Goal: Find specific page/section

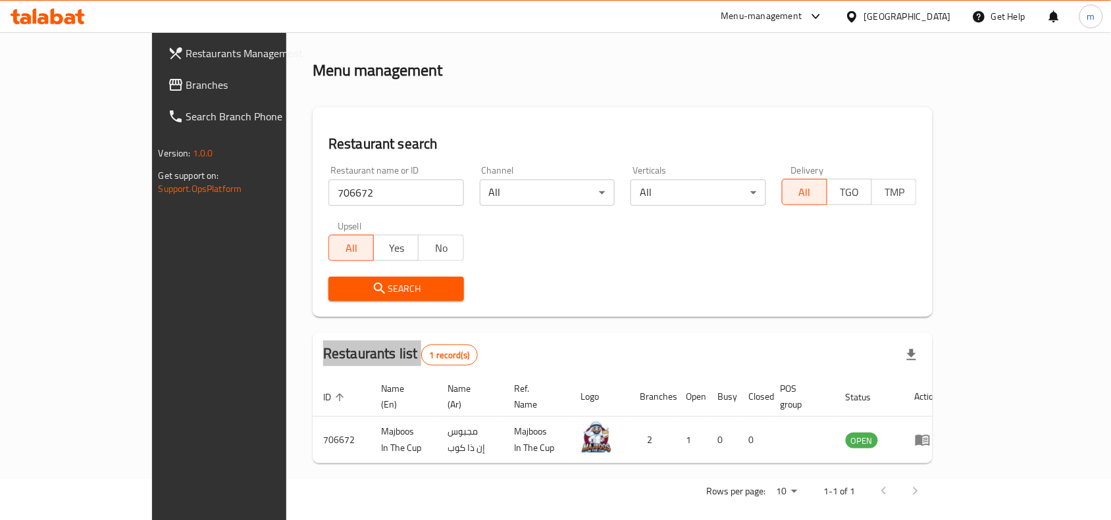
scroll to position [41, 0]
click at [157, 74] on link "Branches" at bounding box center [247, 85] width 180 height 32
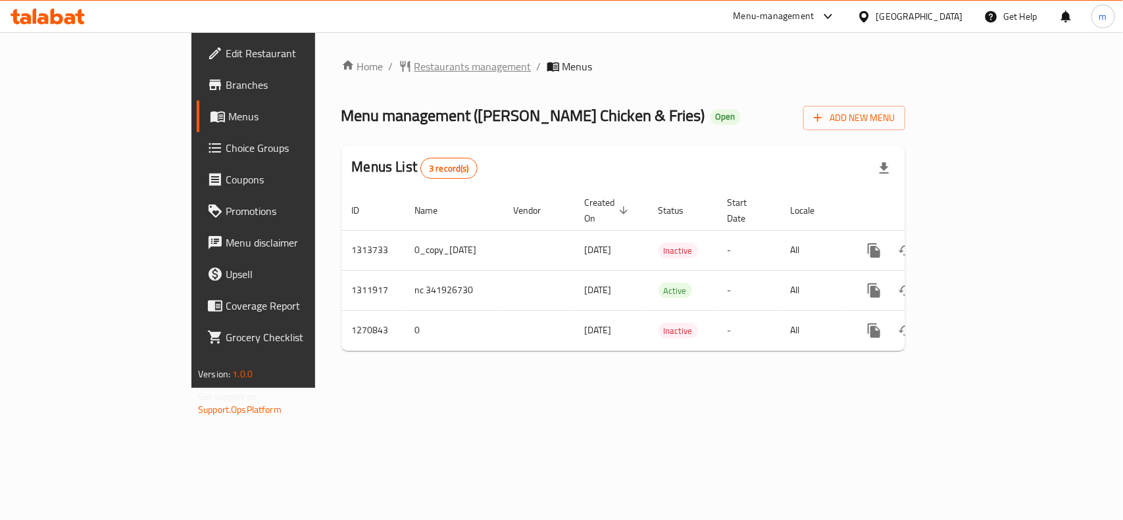
click at [415, 67] on span "Restaurants management" at bounding box center [473, 67] width 117 height 16
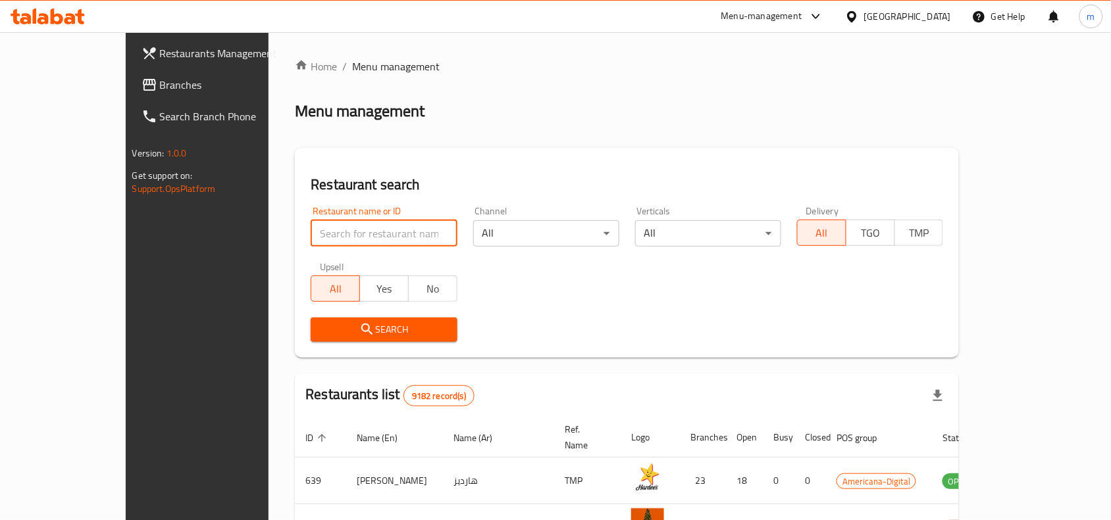
click at [342, 232] on input "search" at bounding box center [384, 233] width 146 height 26
paste input "689406"
type input "689406"
click at [356, 338] on button "Search" at bounding box center [384, 330] width 146 height 24
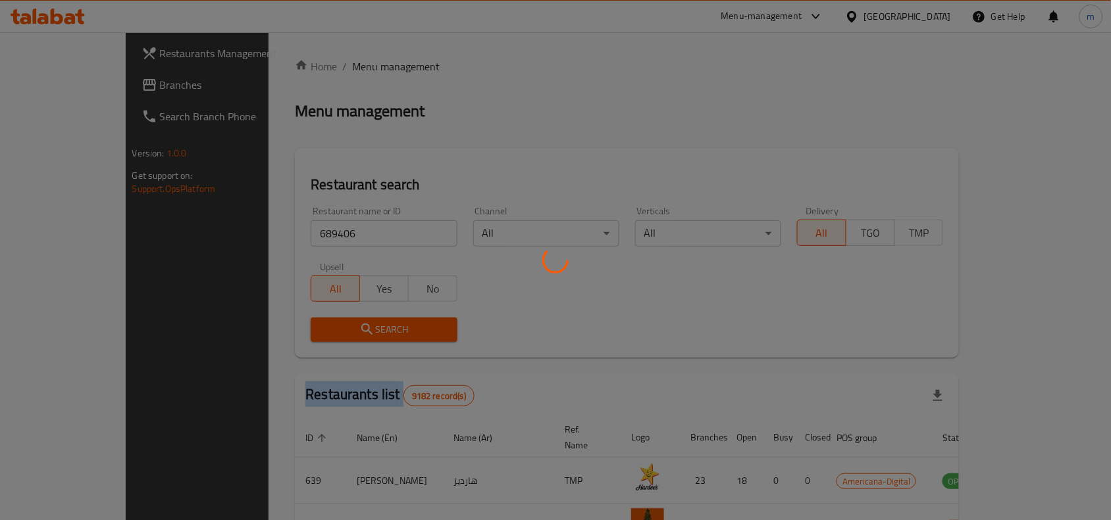
click at [356, 338] on div at bounding box center [555, 260] width 1111 height 520
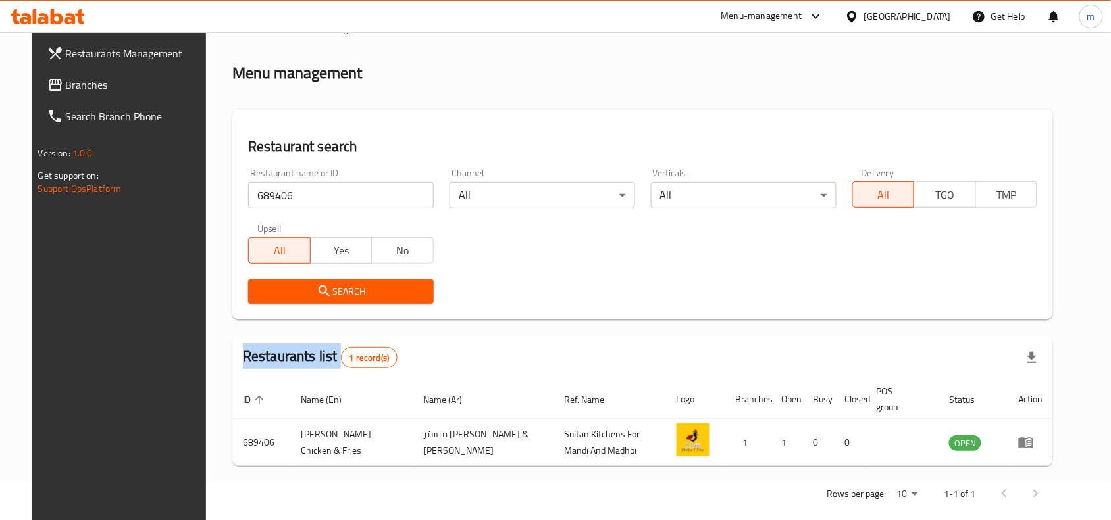
scroll to position [56, 0]
